Goal: Browse casually

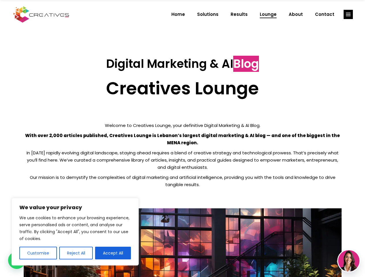
click at [182, 139] on p "With over 2,000 articles published, Creatives Lounge is Lebanon’s largest digit…" at bounding box center [183, 139] width 318 height 14
click at [38, 253] on button "Customise" at bounding box center [38, 253] width 38 height 13
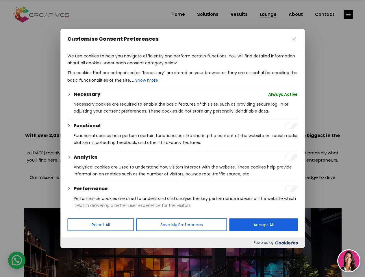
click at [76, 253] on div at bounding box center [182, 138] width 365 height 277
click at [113, 253] on div at bounding box center [182, 138] width 365 height 277
click at [348, 14] on div at bounding box center [182, 138] width 365 height 277
click at [349, 261] on img at bounding box center [348, 260] width 21 height 21
